Goal: Book appointment/travel/reservation

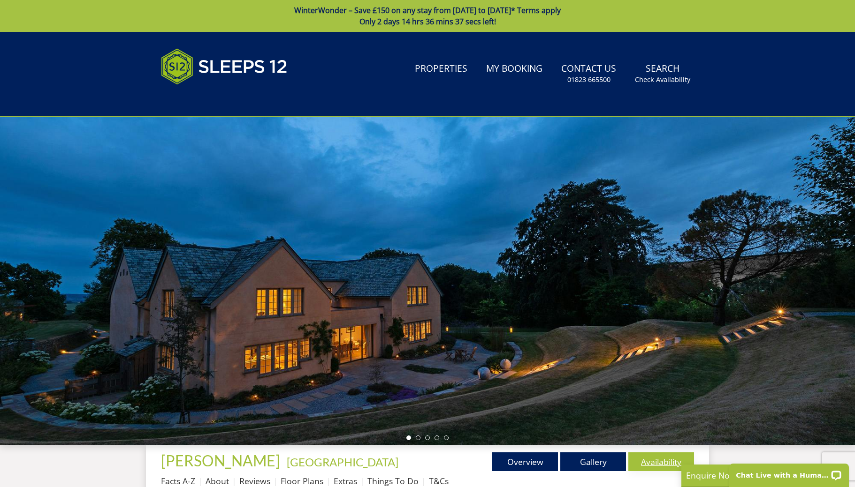
click at [655, 464] on link "Availability" at bounding box center [661, 462] width 66 height 19
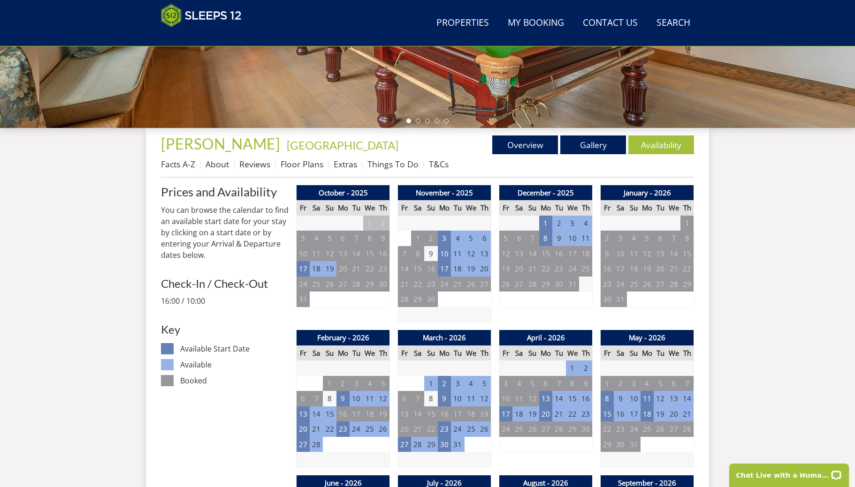
scroll to position [287, 0]
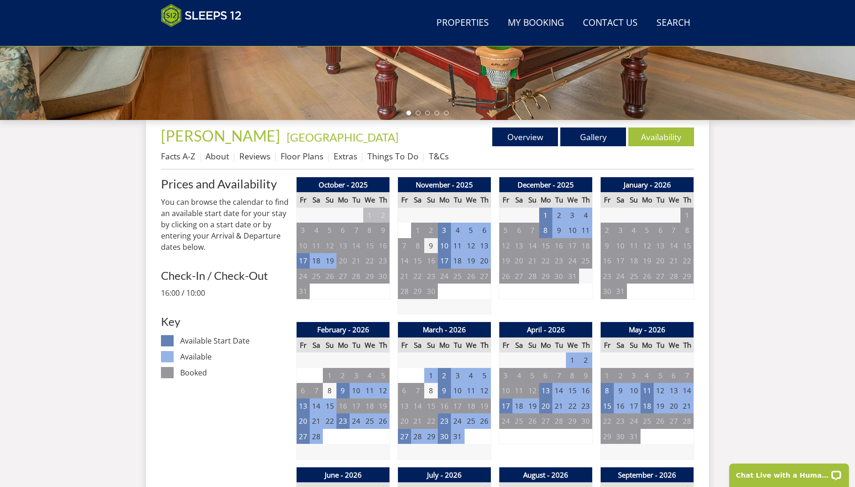
click at [432, 245] on td "9" at bounding box center [430, 245] width 13 height 15
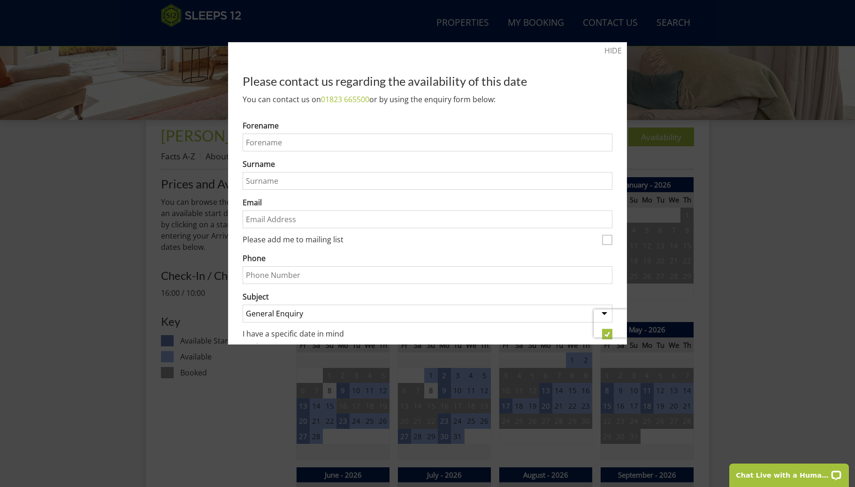
click at [135, 196] on div at bounding box center [427, 243] width 855 height 487
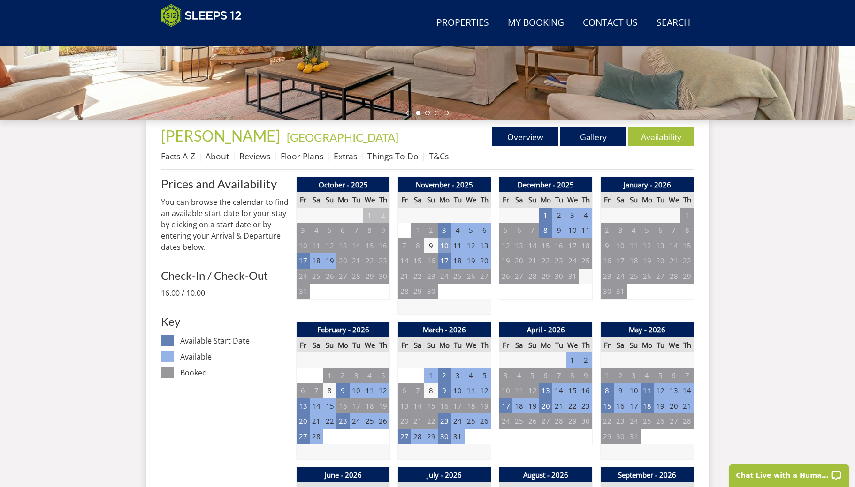
click at [443, 247] on td "10" at bounding box center [444, 245] width 13 height 15
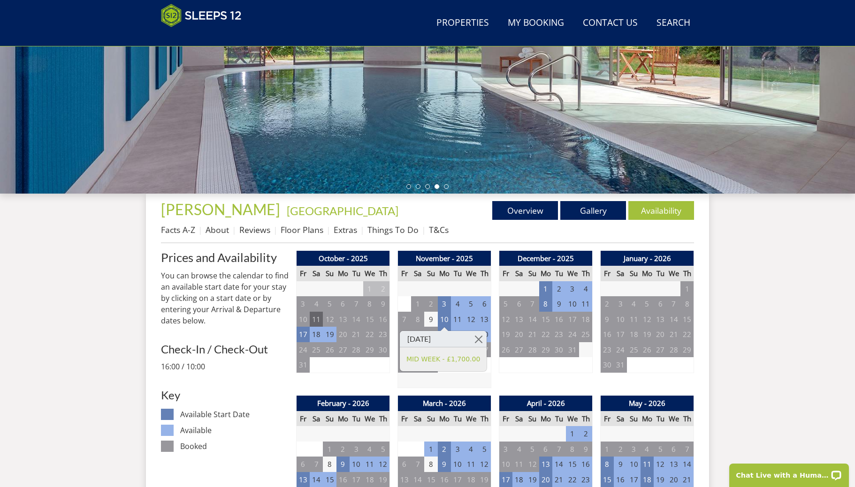
scroll to position [226, 0]
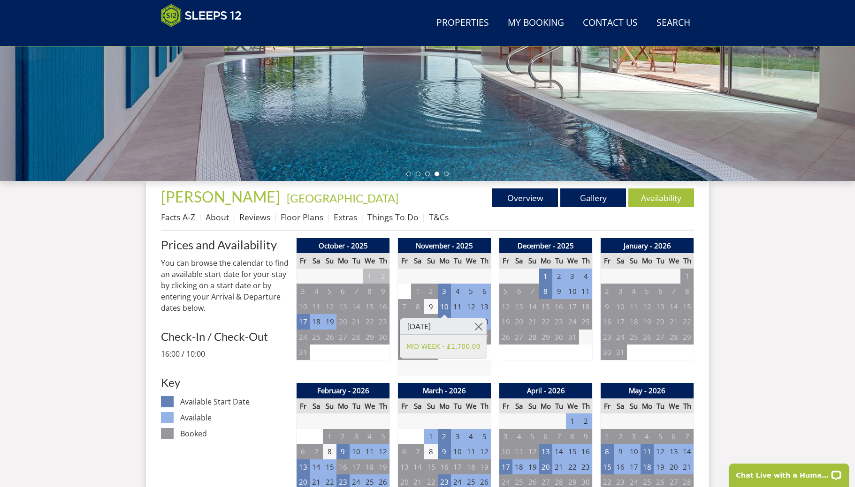
click at [362, 359] on td "4" at bounding box center [356, 352] width 13 height 15
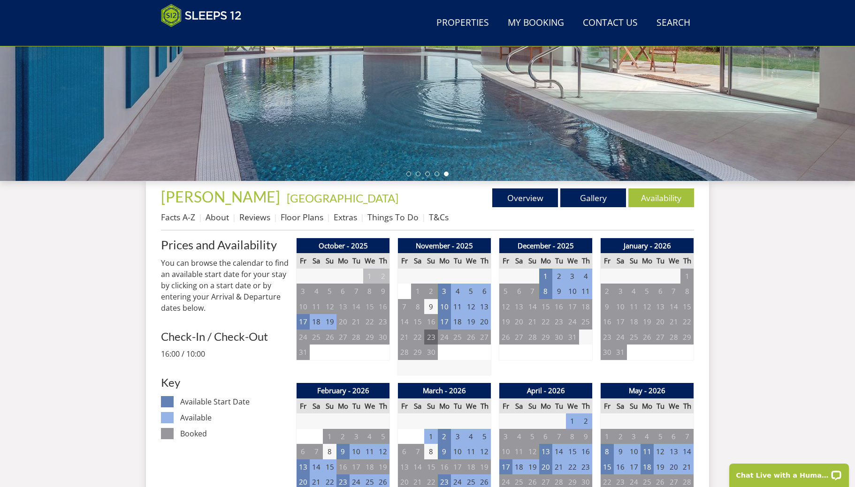
click at [426, 338] on td "23" at bounding box center [430, 337] width 13 height 15
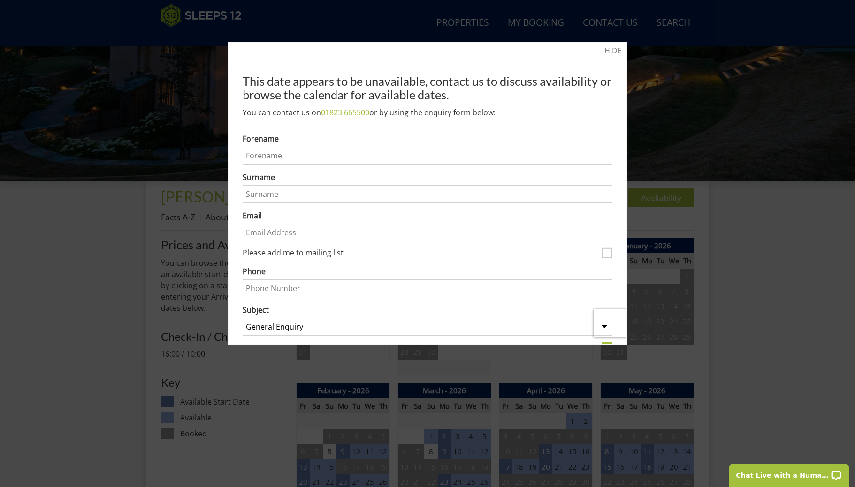
click at [651, 154] on div at bounding box center [427, 243] width 855 height 487
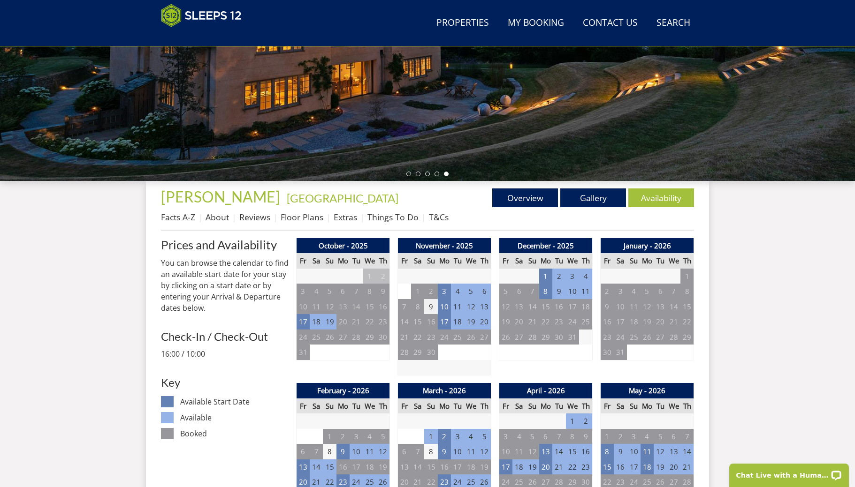
click at [430, 302] on td "9" at bounding box center [430, 306] width 13 height 15
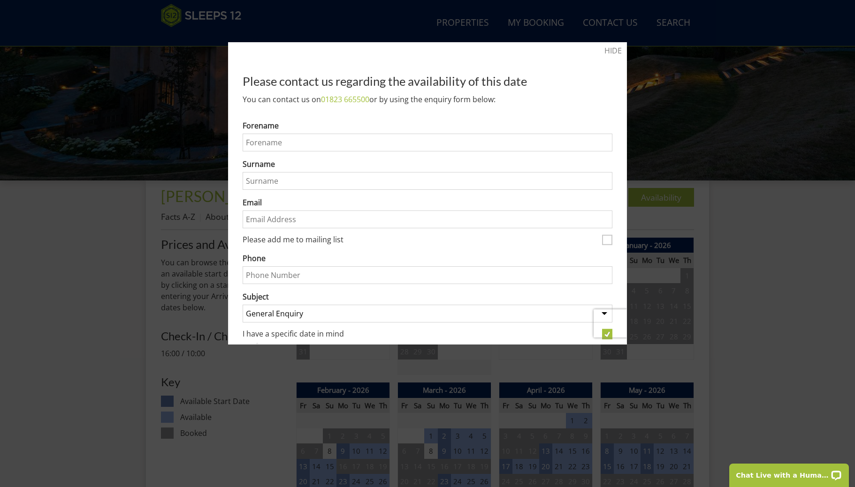
drag, startPoint x: 613, startPoint y: 50, endPoint x: 469, endPoint y: 148, distance: 174.0
click at [612, 50] on link "HIDE" at bounding box center [612, 50] width 17 height 11
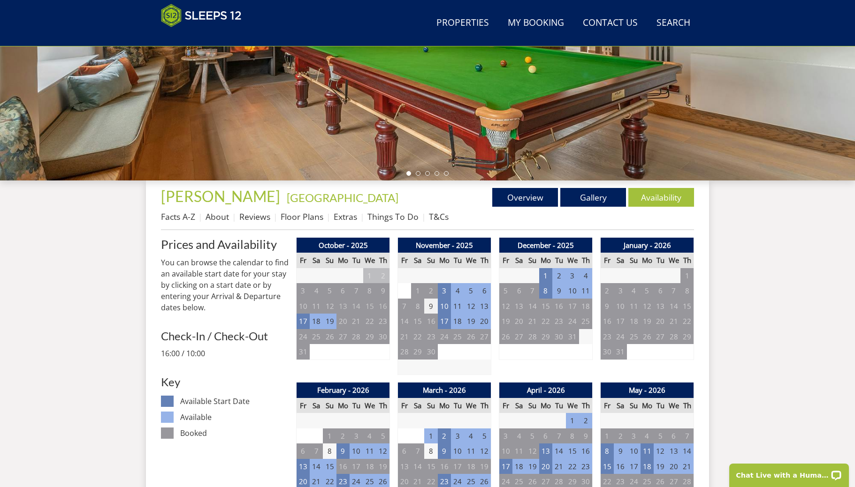
click at [436, 306] on td "9" at bounding box center [430, 306] width 13 height 15
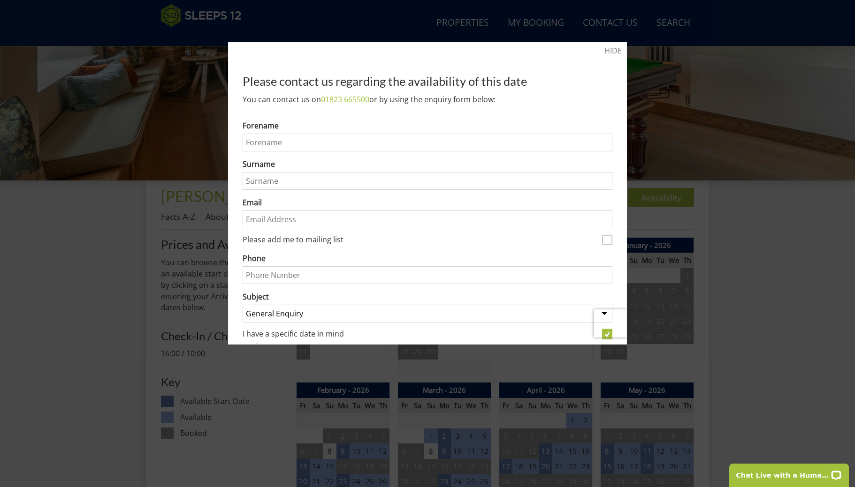
drag, startPoint x: 614, startPoint y: 54, endPoint x: 579, endPoint y: 139, distance: 91.7
click at [614, 54] on link "HIDE" at bounding box center [612, 50] width 17 height 11
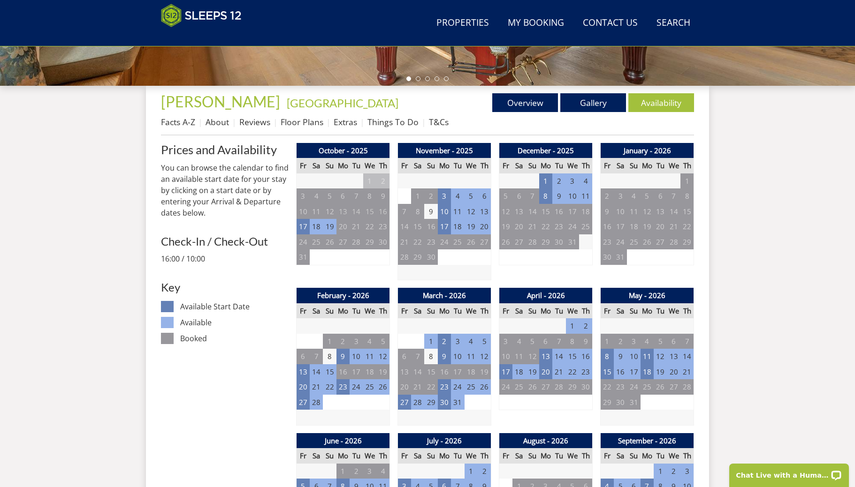
scroll to position [326, 0]
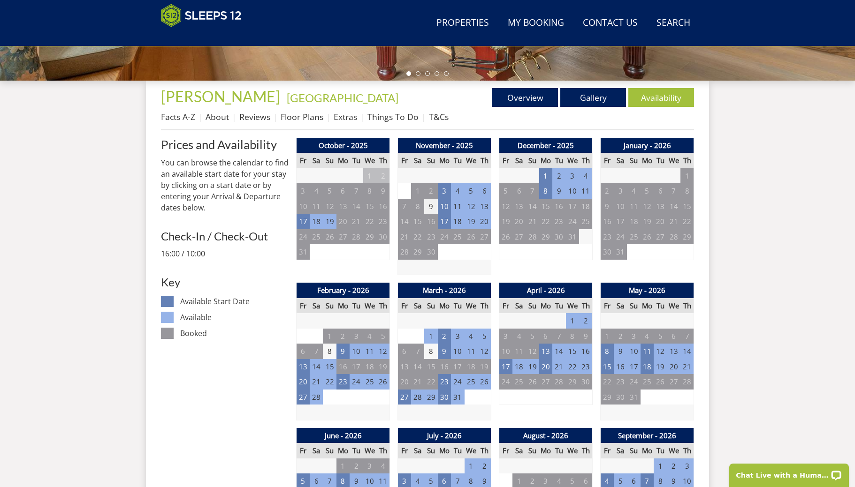
click at [430, 203] on td "9" at bounding box center [430, 206] width 13 height 15
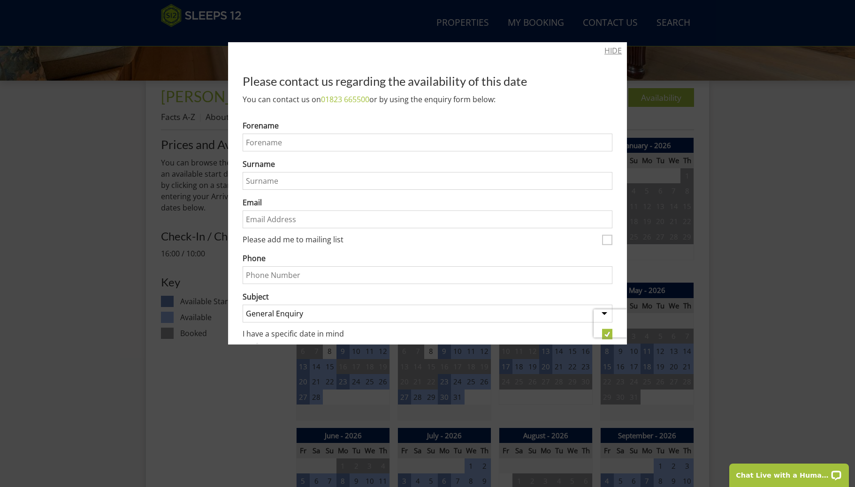
click at [609, 49] on link "HIDE" at bounding box center [612, 50] width 17 height 11
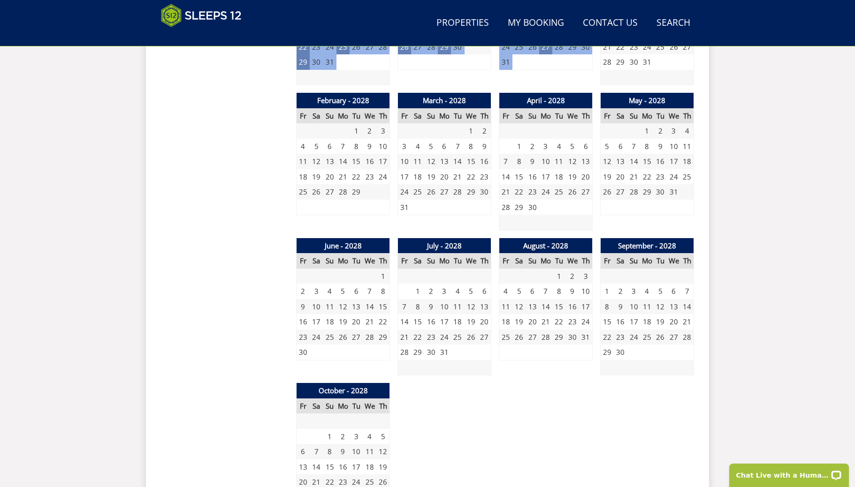
scroll to position [0, 0]
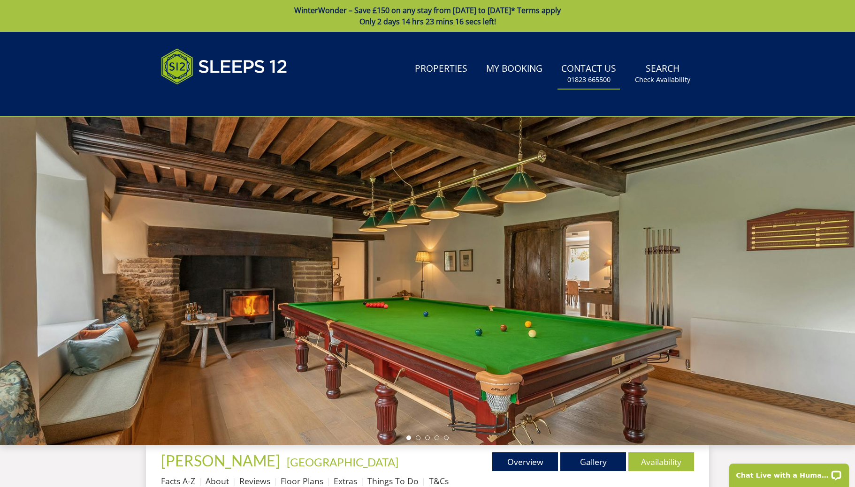
click at [588, 78] on small "01823 665500" at bounding box center [588, 79] width 43 height 9
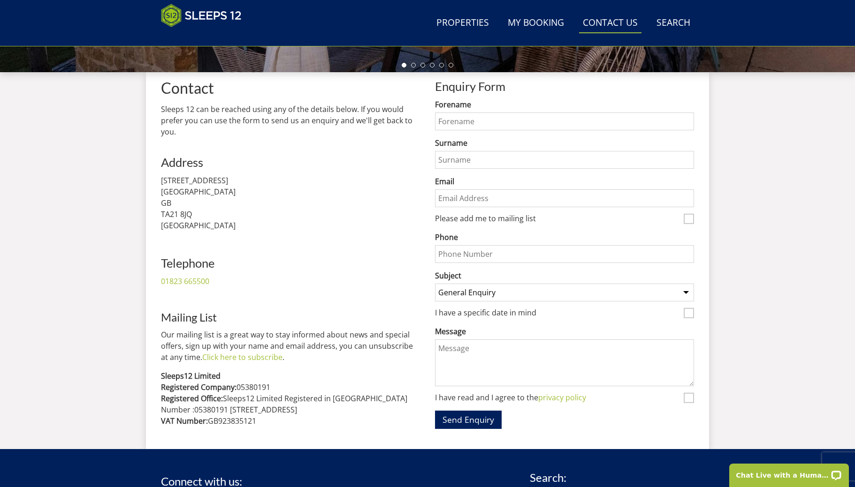
scroll to position [336, 0]
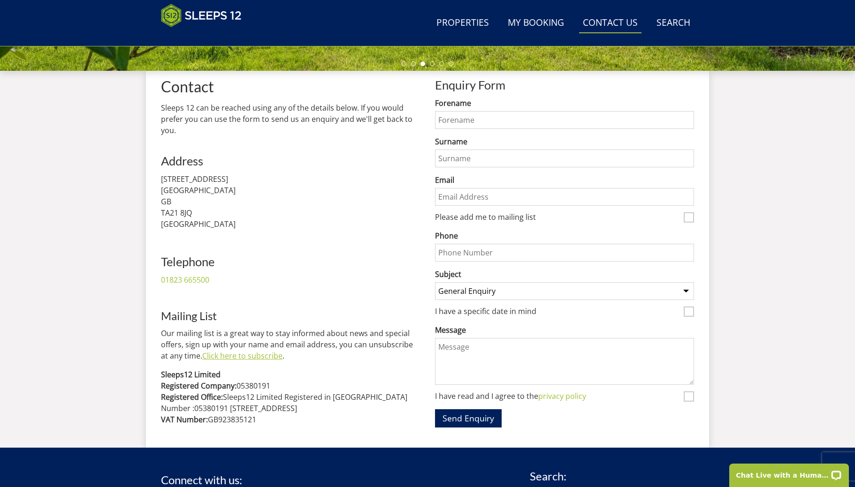
click at [258, 355] on link "Click here to subscribe" at bounding box center [242, 356] width 80 height 10
